Goal: Task Accomplishment & Management: Use online tool/utility

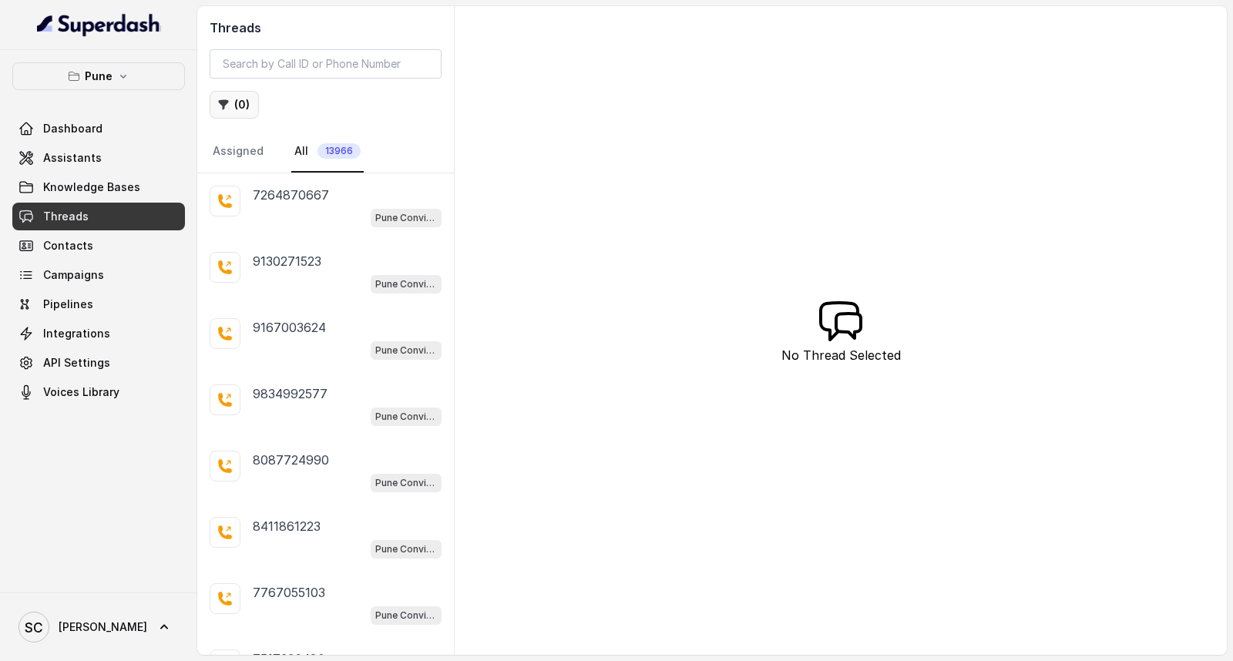
click at [236, 96] on button "( 0 )" at bounding box center [234, 105] width 49 height 28
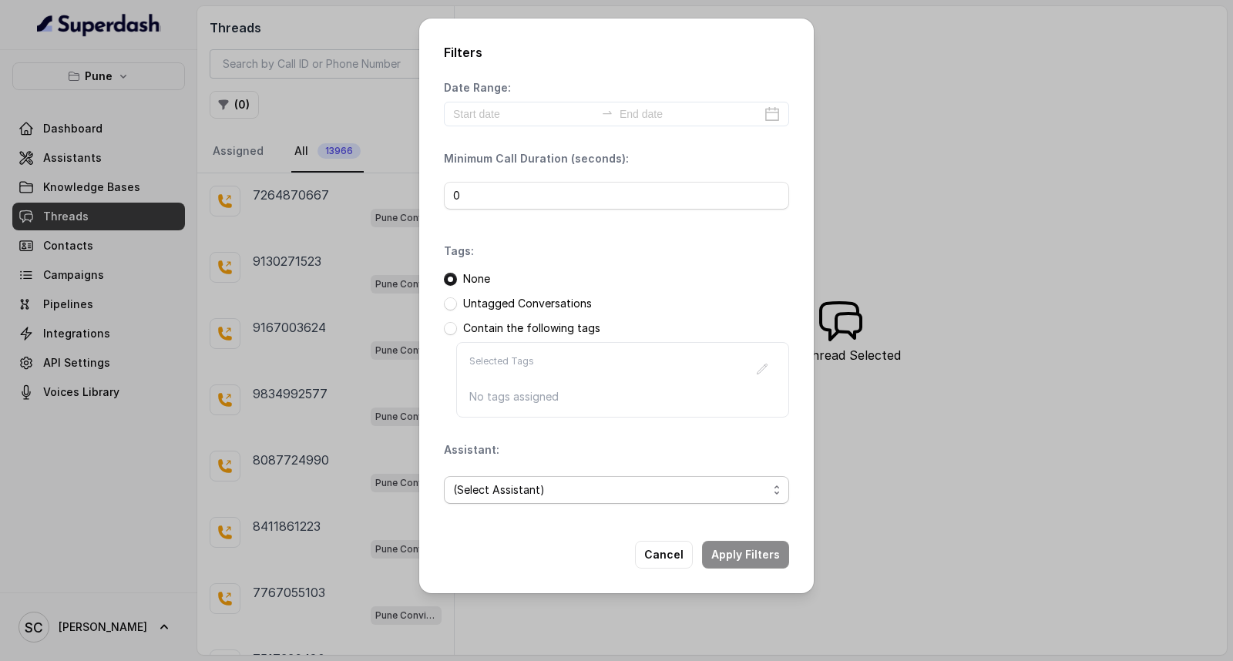
click at [478, 488] on span "(Select Assistant)" at bounding box center [610, 490] width 314 height 18
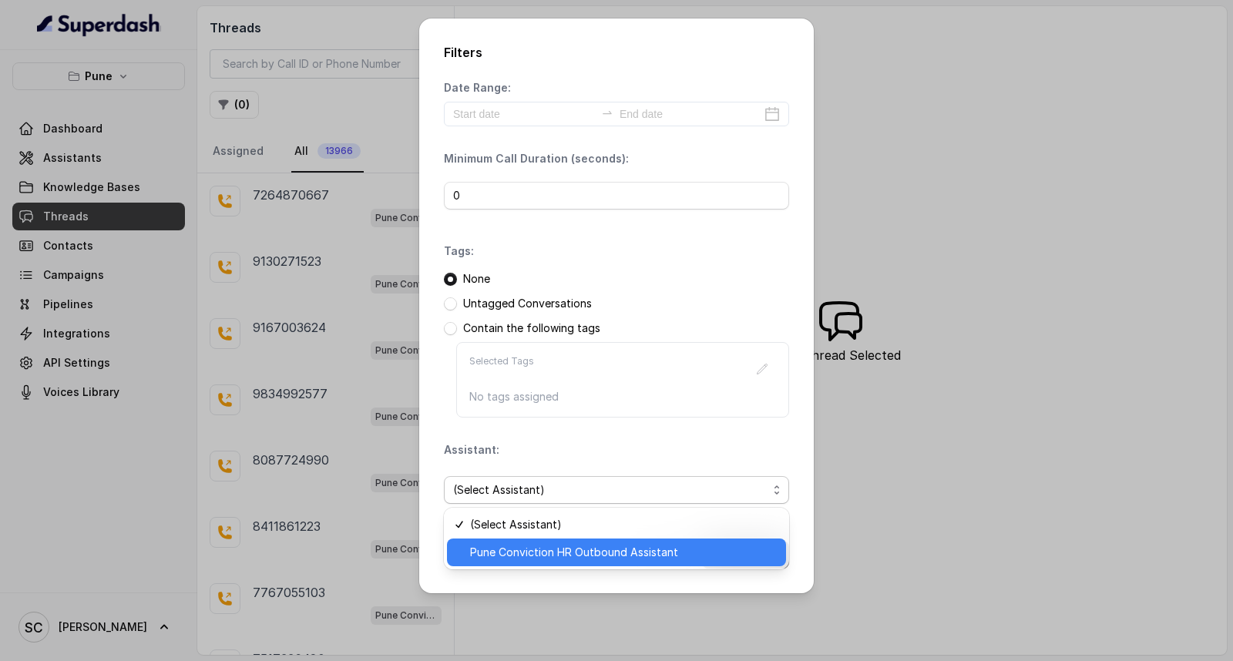
click at [488, 548] on span "Pune Conviction HR Outbound Assistant" at bounding box center [623, 552] width 307 height 18
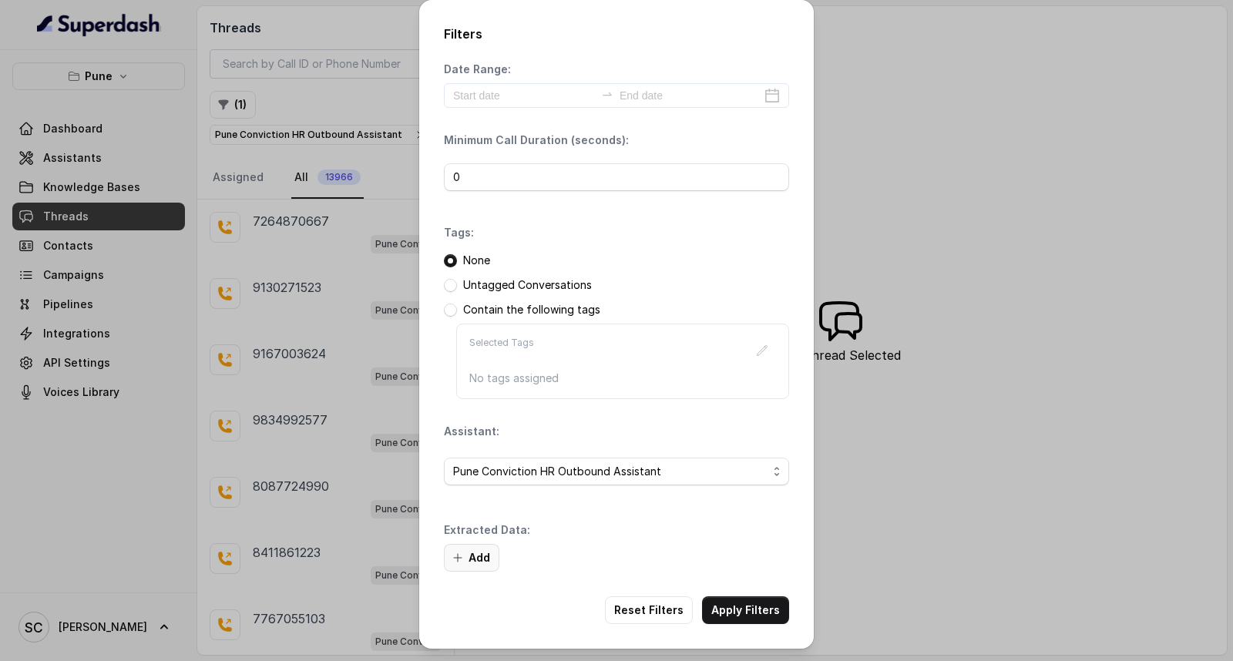
click at [484, 553] on button "Add" at bounding box center [471, 558] width 55 height 28
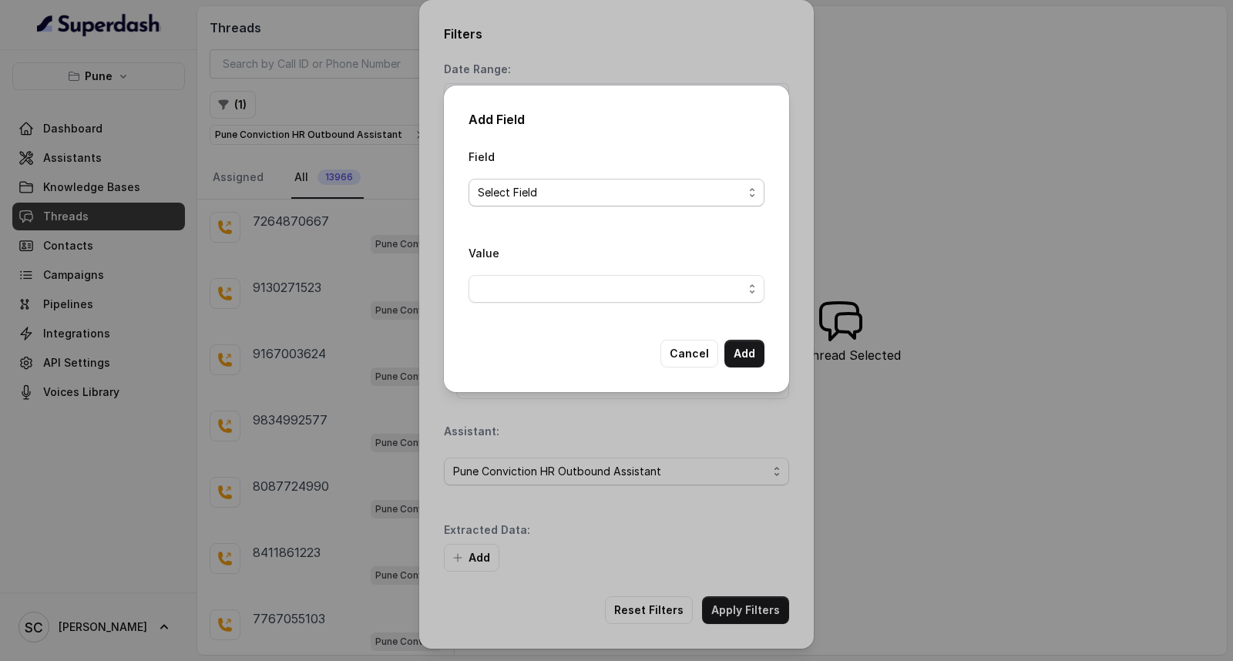
click at [568, 197] on span "Select Field" at bounding box center [610, 192] width 265 height 18
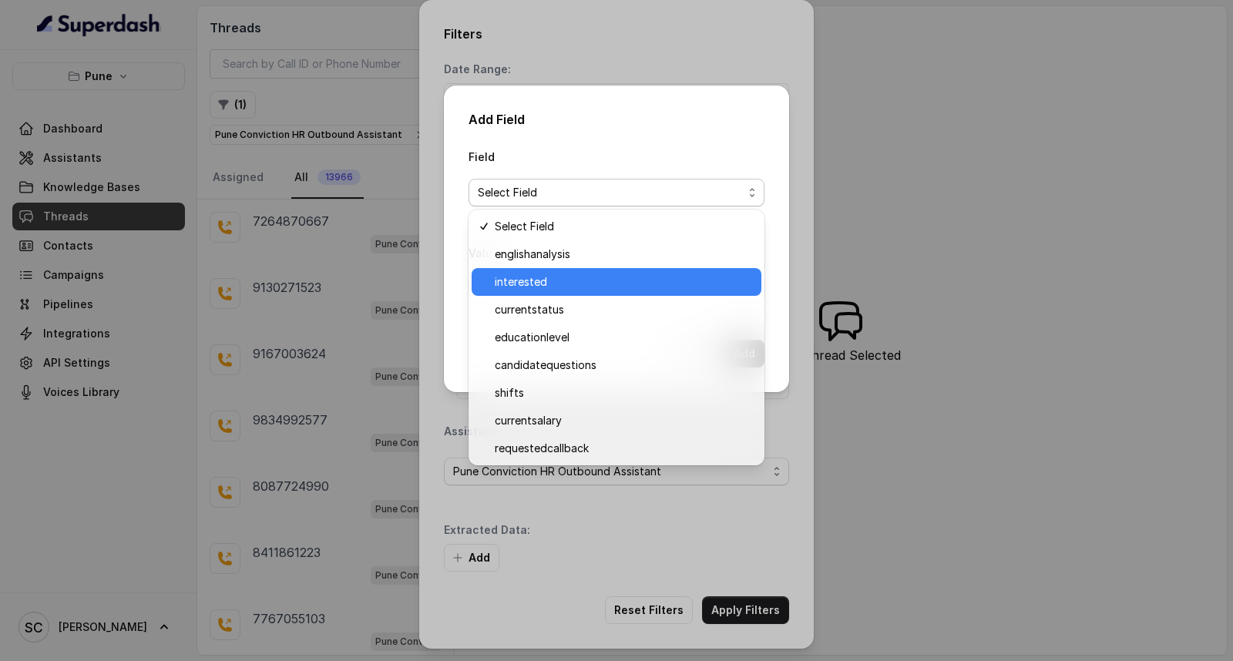
click at [552, 278] on span "interested" at bounding box center [623, 282] width 257 height 18
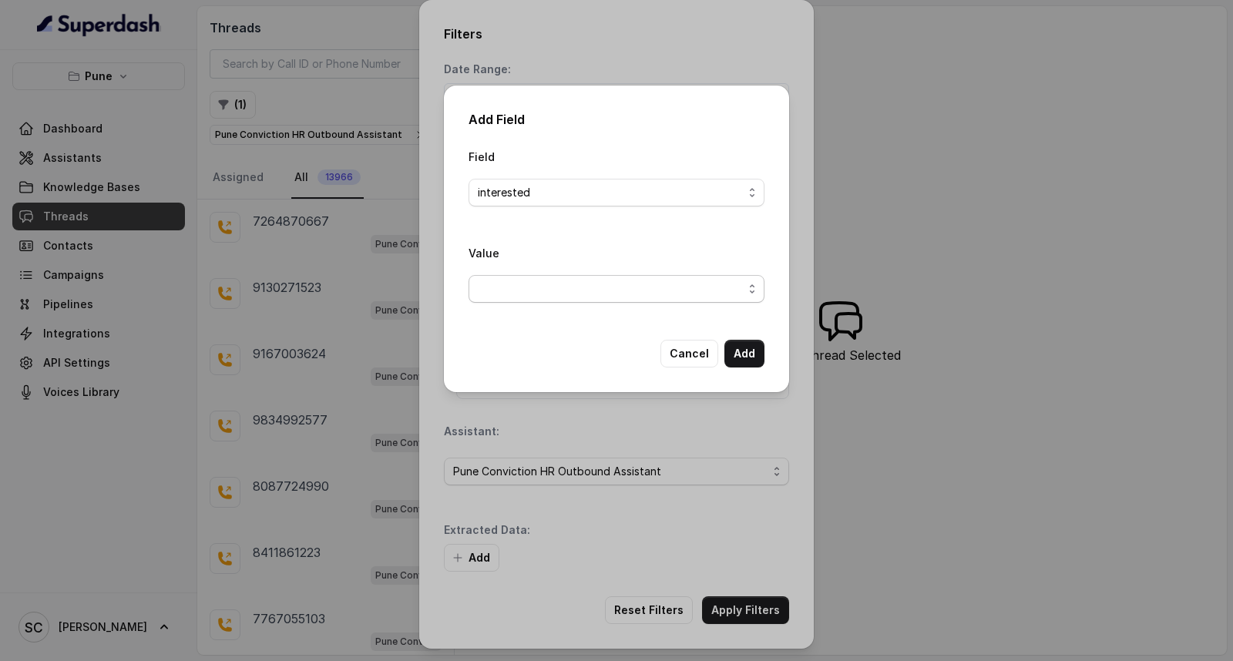
click at [548, 294] on span "button" at bounding box center [616, 289] width 296 height 28
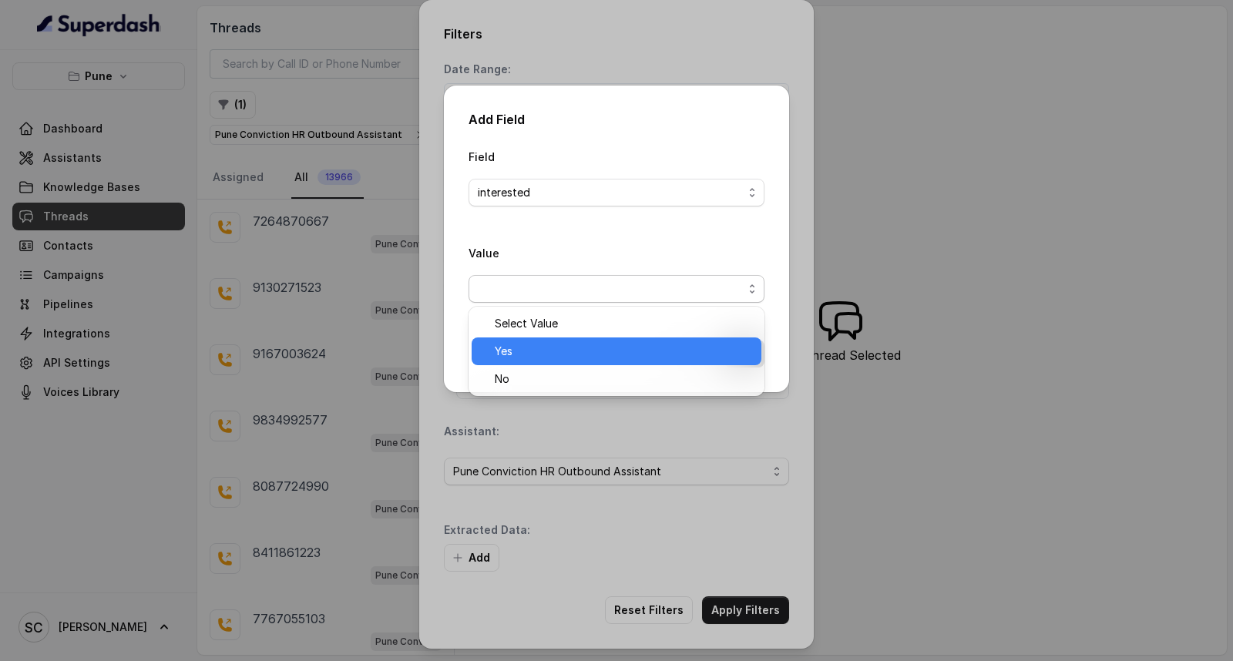
click at [544, 342] on span "Yes" at bounding box center [623, 351] width 257 height 18
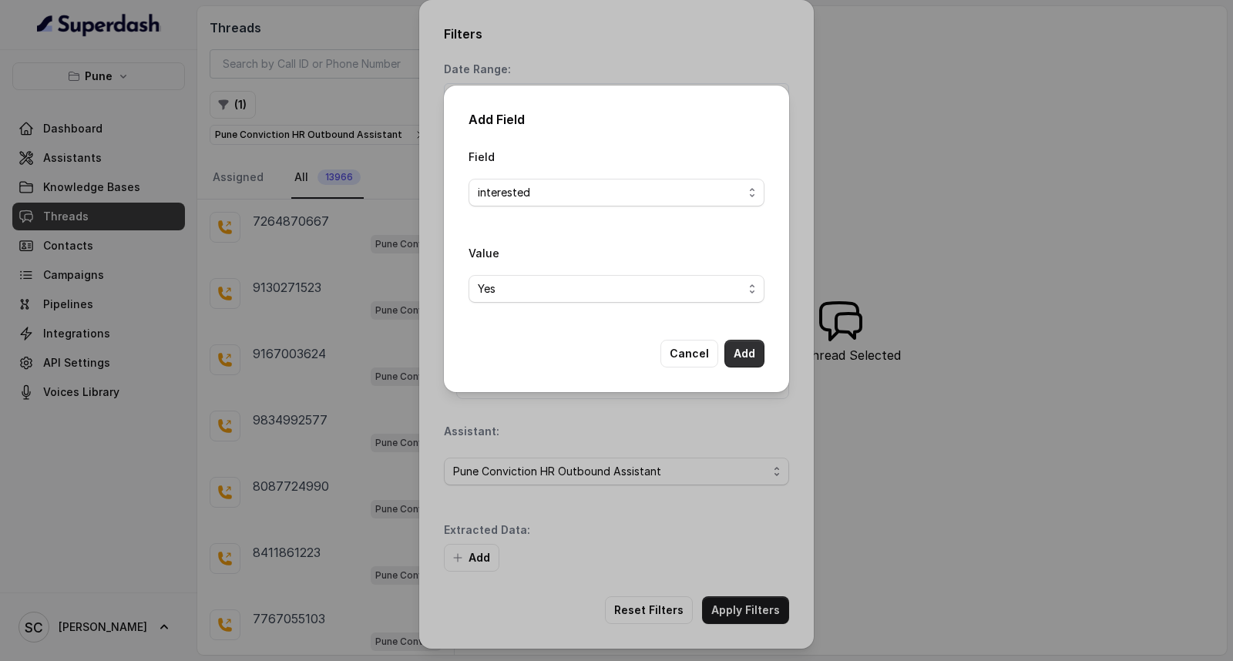
click at [736, 349] on button "Add" at bounding box center [744, 354] width 40 height 28
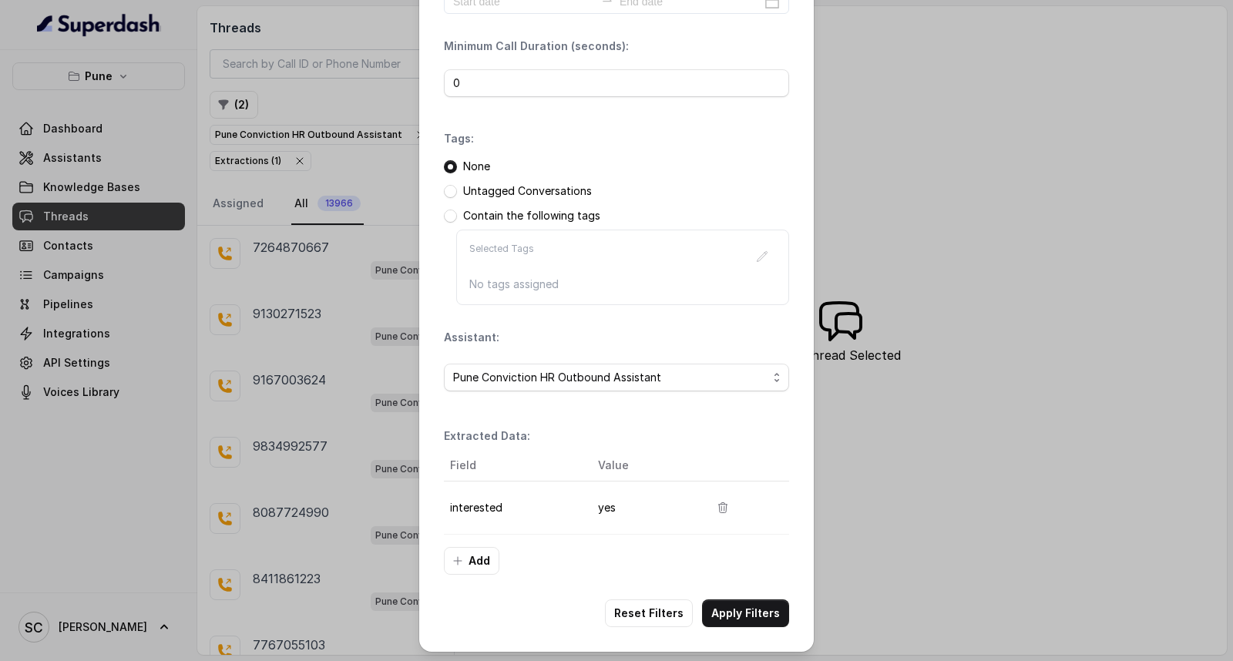
scroll to position [97, 0]
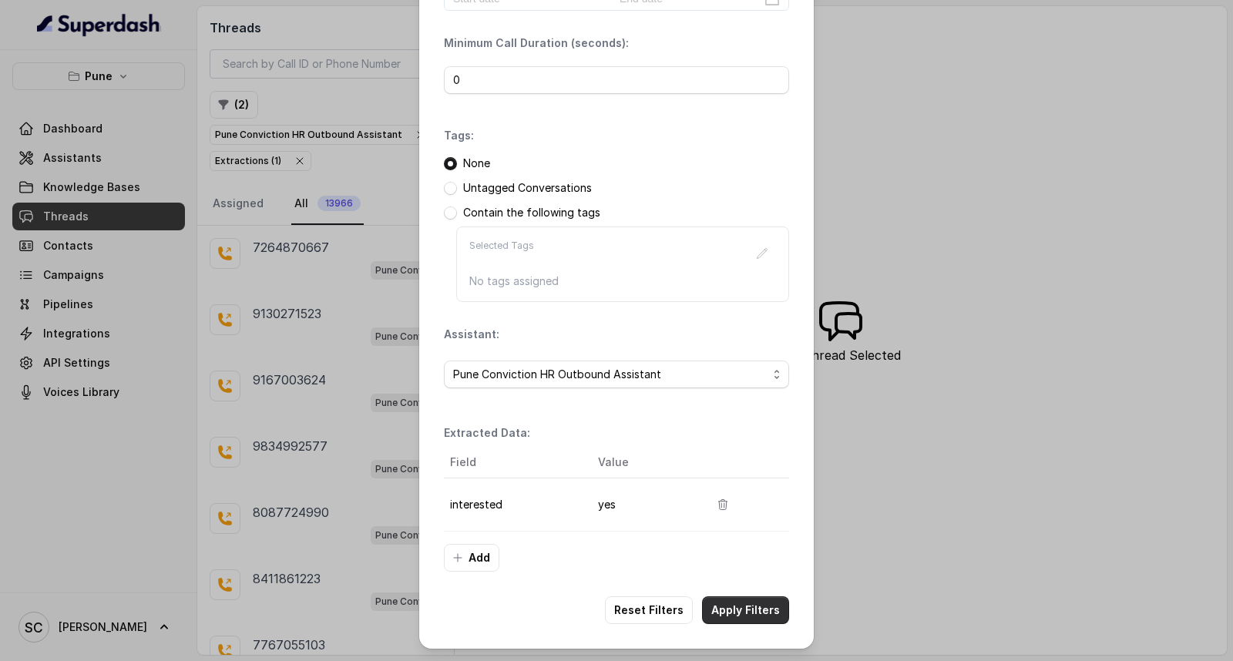
click at [741, 612] on button "Apply Filters" at bounding box center [745, 610] width 87 height 28
